Goal: Task Accomplishment & Management: Complete application form

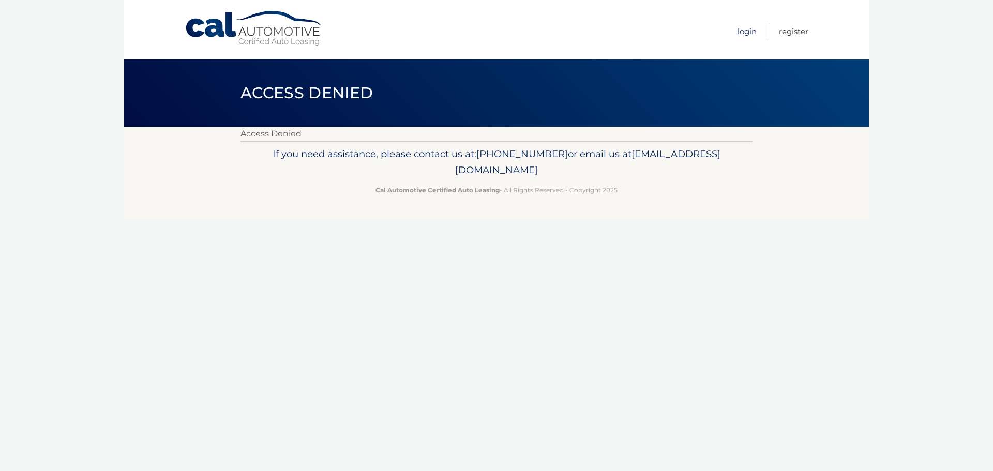
click at [753, 25] on link "Login" at bounding box center [746, 31] width 19 height 17
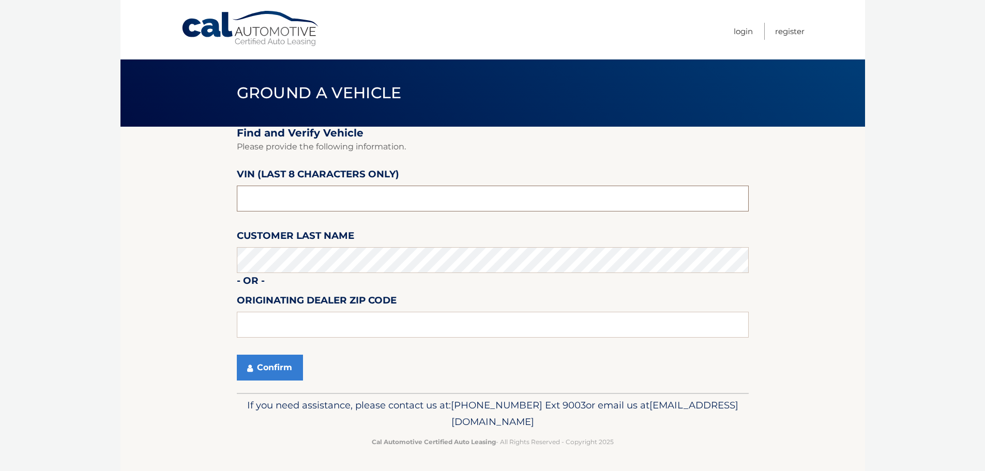
click at [279, 202] on input "text" at bounding box center [493, 199] width 512 height 26
type input "ns225452"
type input "15642"
click at [256, 372] on button "Confirm" at bounding box center [270, 368] width 66 height 26
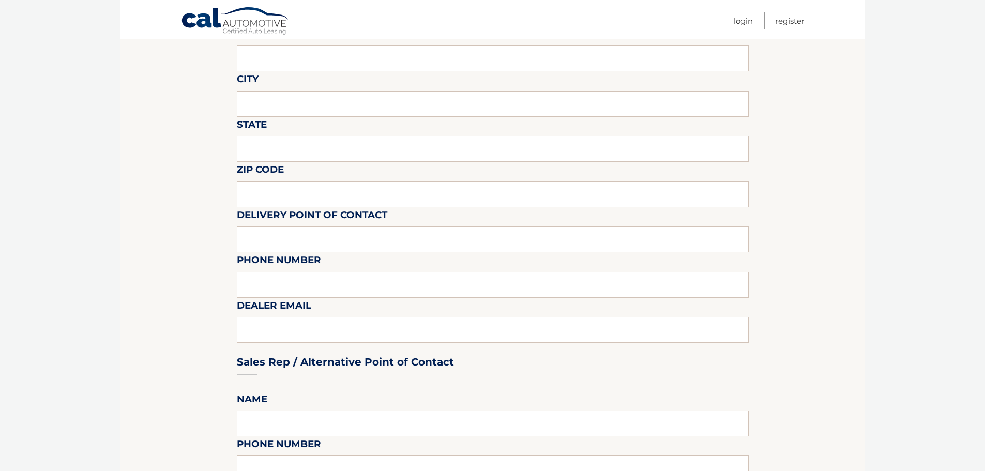
scroll to position [103, 0]
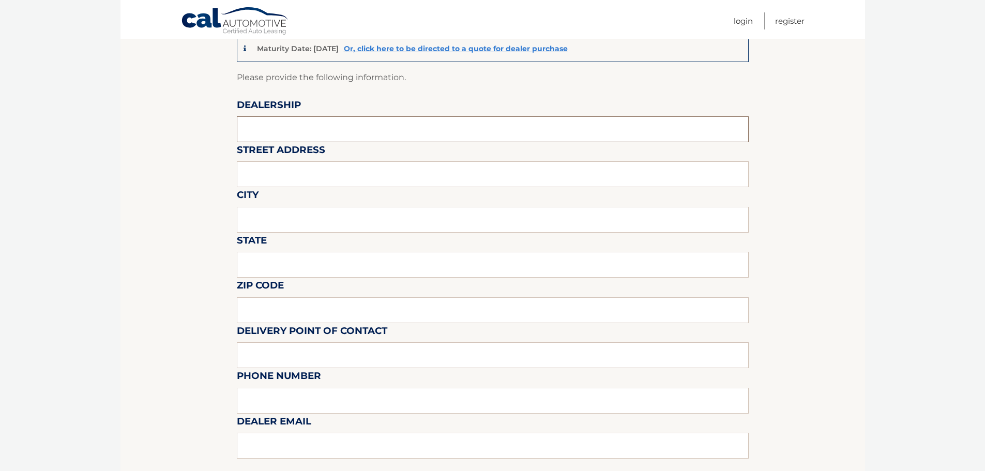
click at [264, 132] on input "text" at bounding box center [493, 129] width 512 height 26
type input "JIM SHORKEY CDJR"
type input "13230 US ROUTE 30"
type input "NORTH HUNTINGDON"
type input "PA"
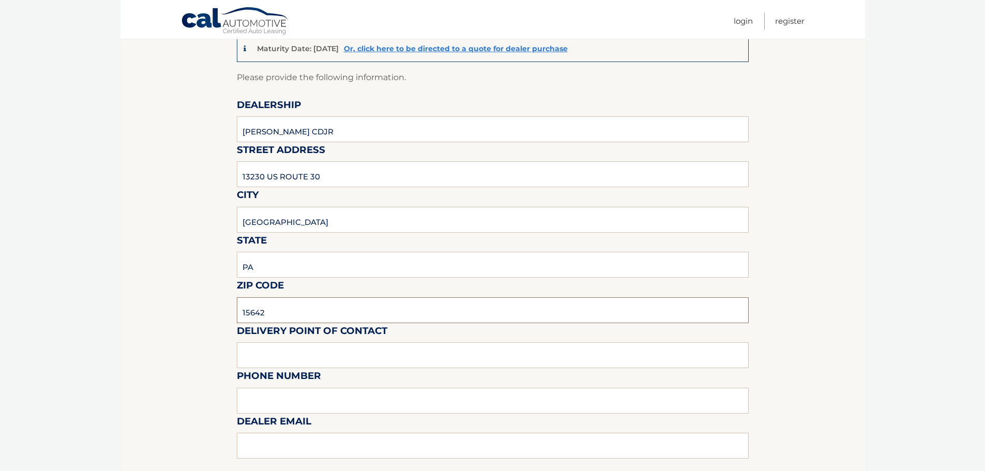
type input "15642"
type input "AUGUSTUS MARINO"
type input "4128722400"
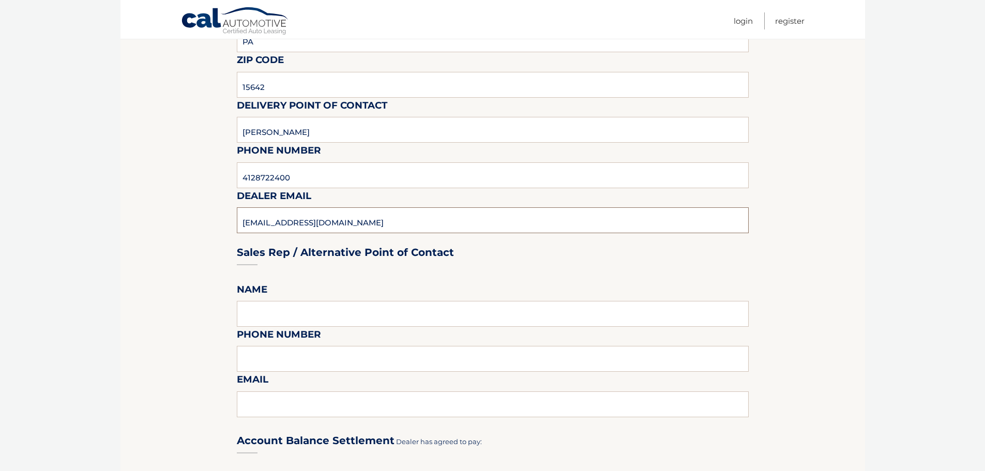
scroll to position [362, 0]
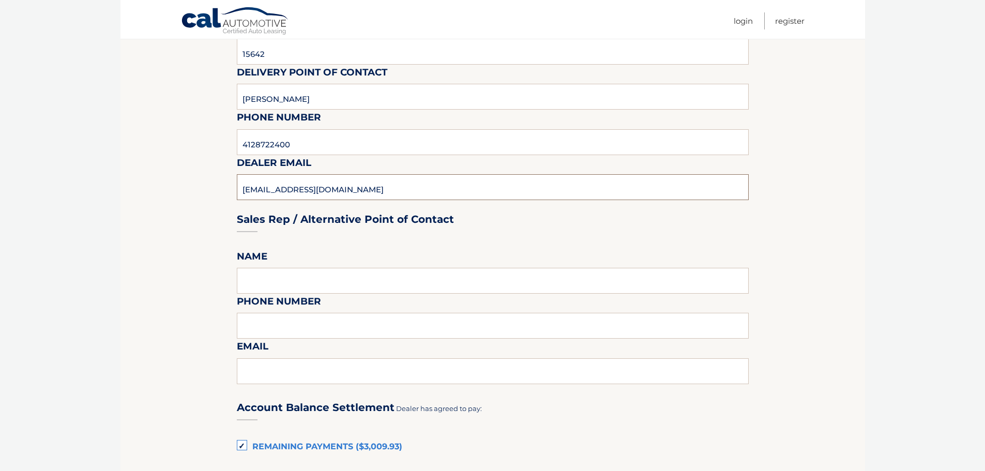
type input "BRYANMARKOVICH@JIMSHORKEY.COM"
click at [282, 275] on input "text" at bounding box center [493, 281] width 512 height 26
type input "AUGUSTUS MARINO"
type input "4128722400"
type input "A"
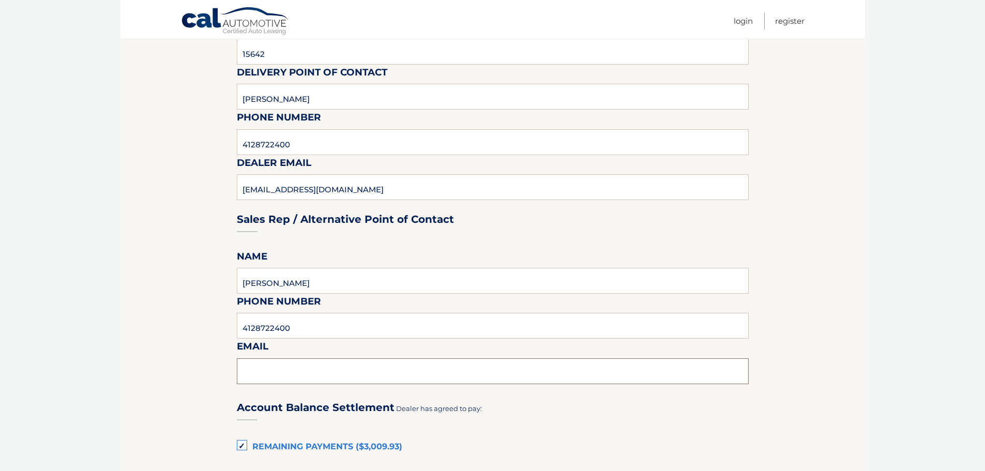
paste input "BRYANMARKOVICH@JIMSHORKEY.COM"
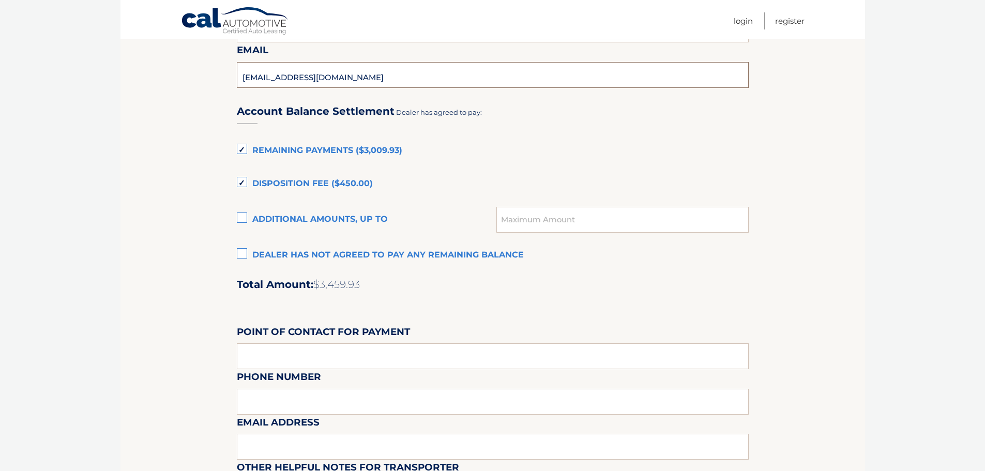
scroll to position [672, 0]
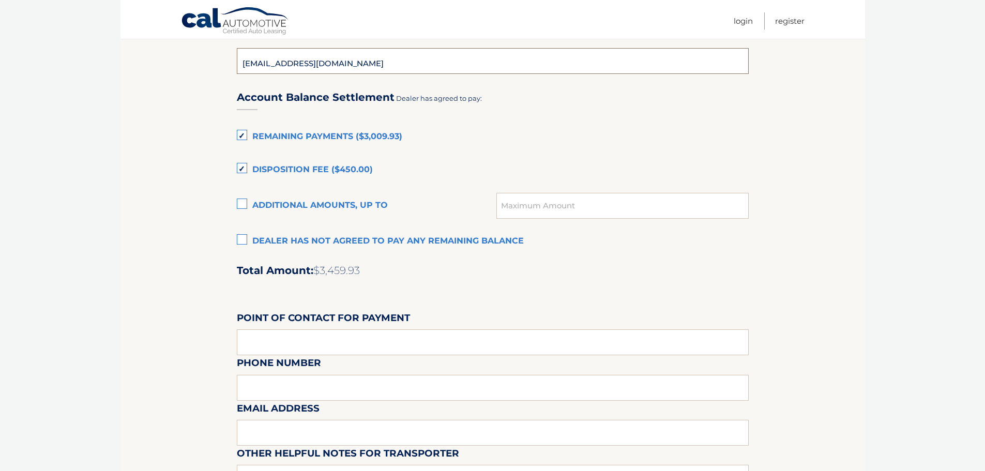
type input "BRYANMARKOVICH@JIMSHORKEY.COM"
click at [235, 238] on section "Maturity Date: 03/12/2026 Or, click here to be directed to a quote for dealer p…" at bounding box center [492, 21] width 745 height 1133
click at [242, 239] on label "Dealer has not agreed to pay any remaining balance" at bounding box center [493, 241] width 512 height 21
click at [0, 0] on input "Dealer has not agreed to pay any remaining balance" at bounding box center [0, 0] width 0 height 0
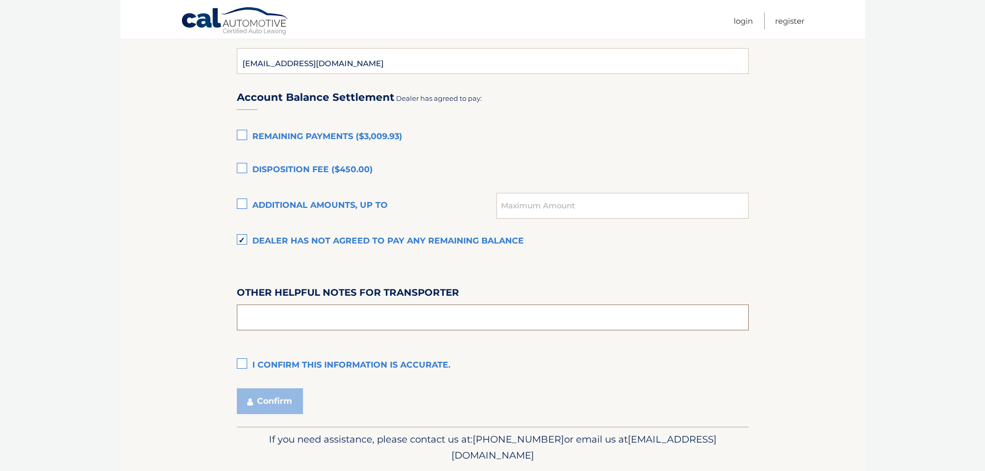
click at [278, 311] on input "text" at bounding box center [493, 318] width 512 height 26
type input "20,138 MILES, WE ARE NOT PAYING ANY OF THE TURN IN.-BRYAN"
click at [248, 362] on label "I confirm this information is accurate." at bounding box center [493, 365] width 512 height 21
click at [0, 0] on input "I confirm this information is accurate." at bounding box center [0, 0] width 0 height 0
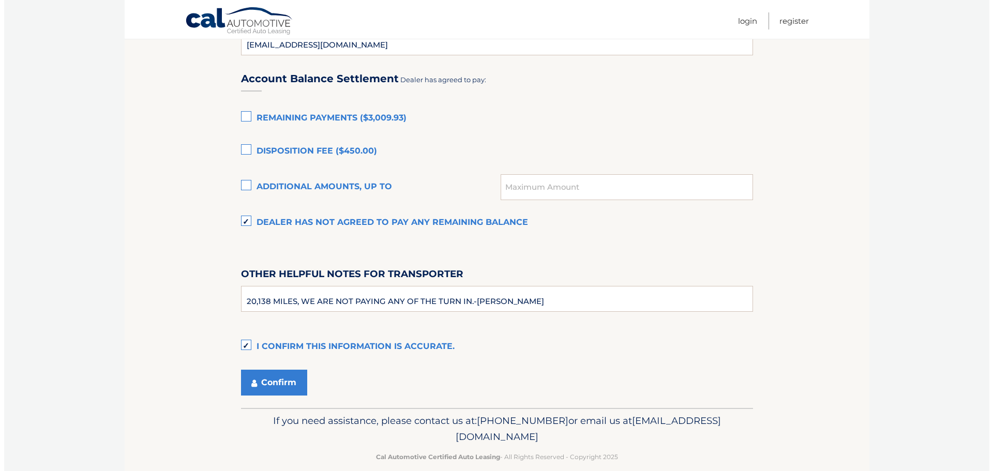
scroll to position [706, 0]
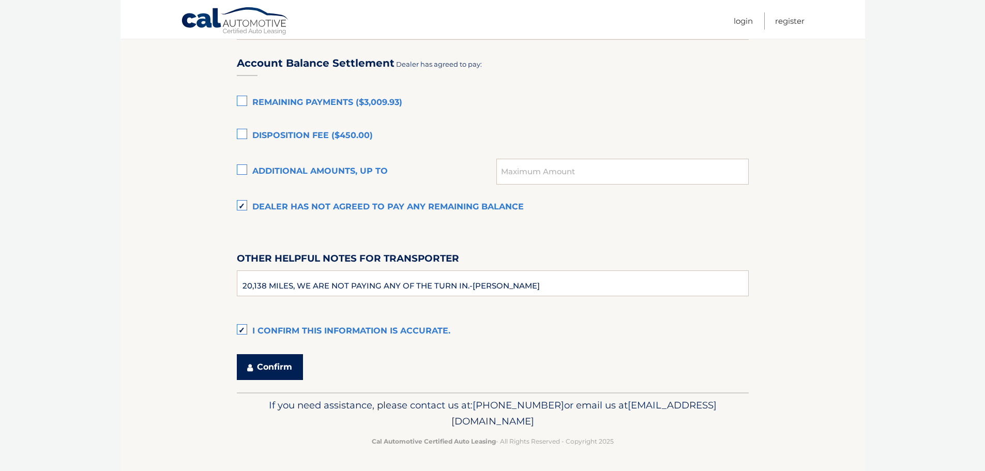
click at [272, 371] on button "Confirm" at bounding box center [270, 367] width 66 height 26
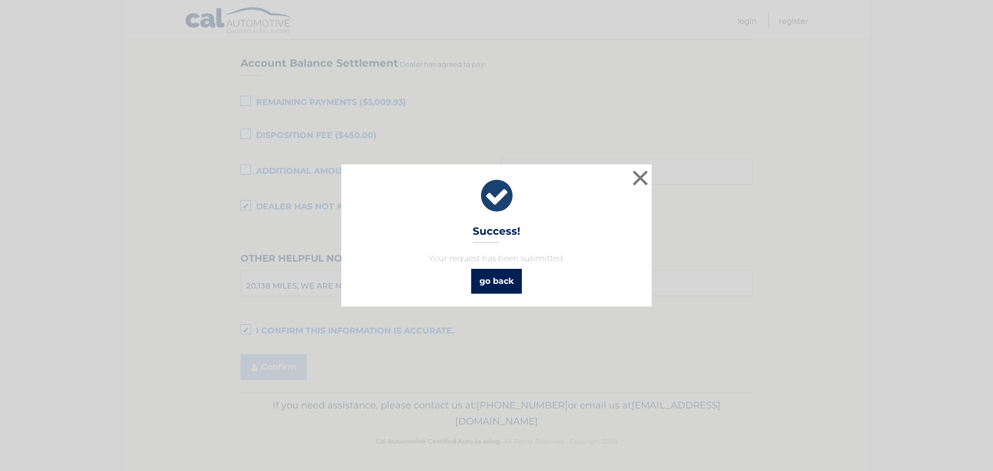
click at [495, 278] on link "go back" at bounding box center [496, 281] width 51 height 25
